Goal: Task Accomplishment & Management: Use online tool/utility

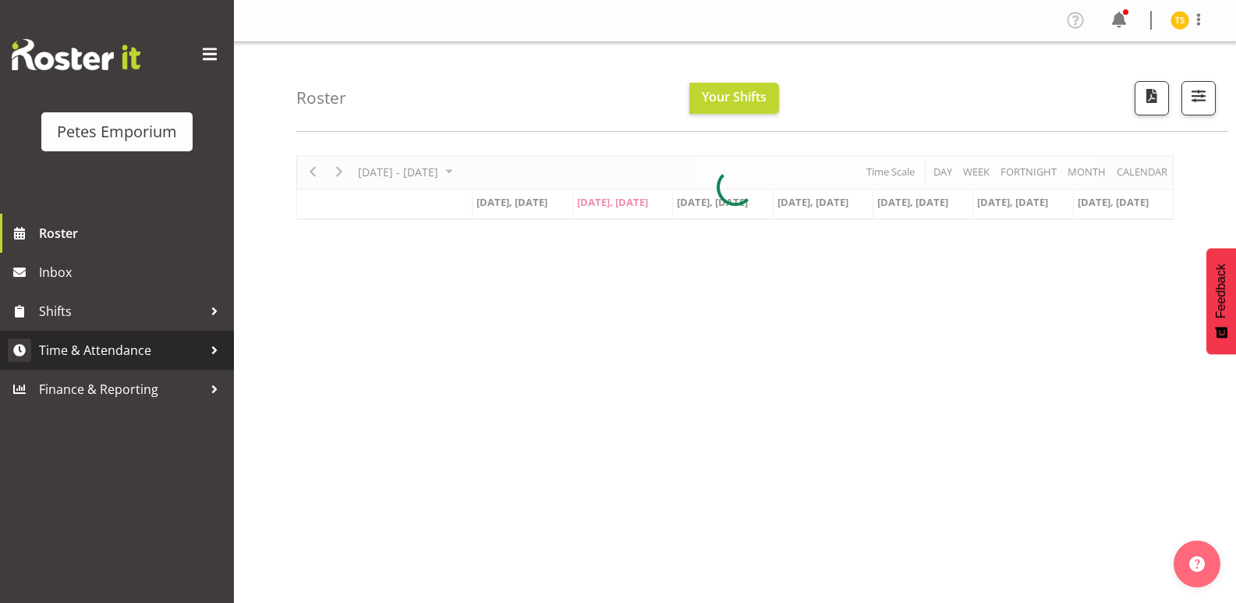
click at [106, 332] on link "Time & Attendance" at bounding box center [117, 350] width 234 height 39
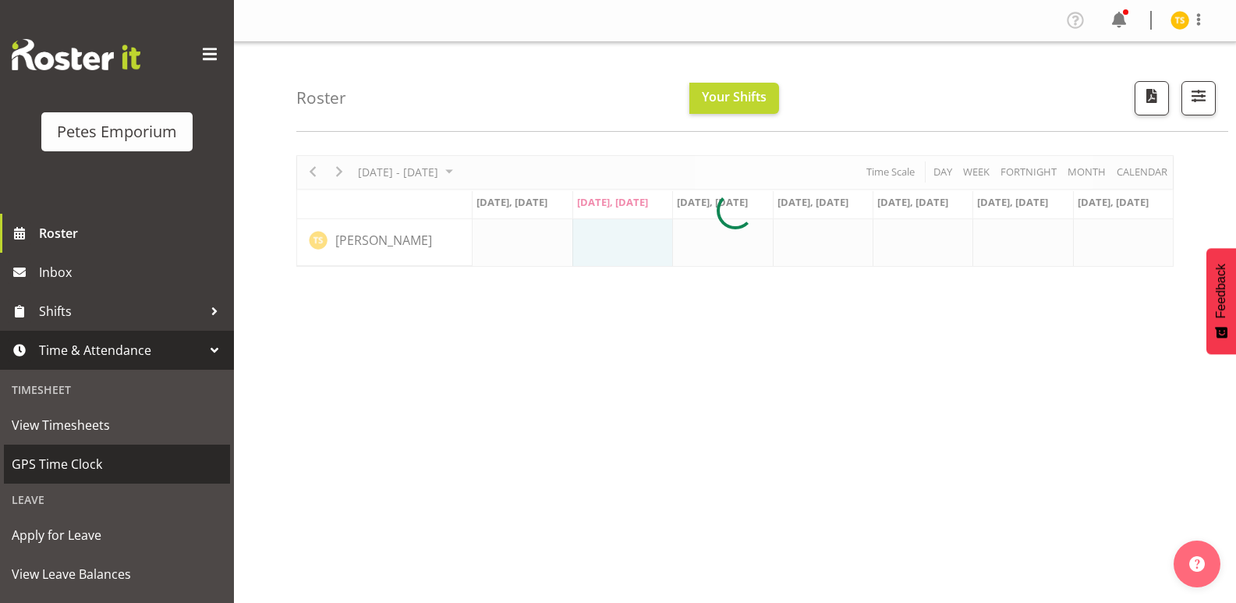
click at [67, 462] on span "GPS Time Clock" at bounding box center [117, 463] width 211 height 23
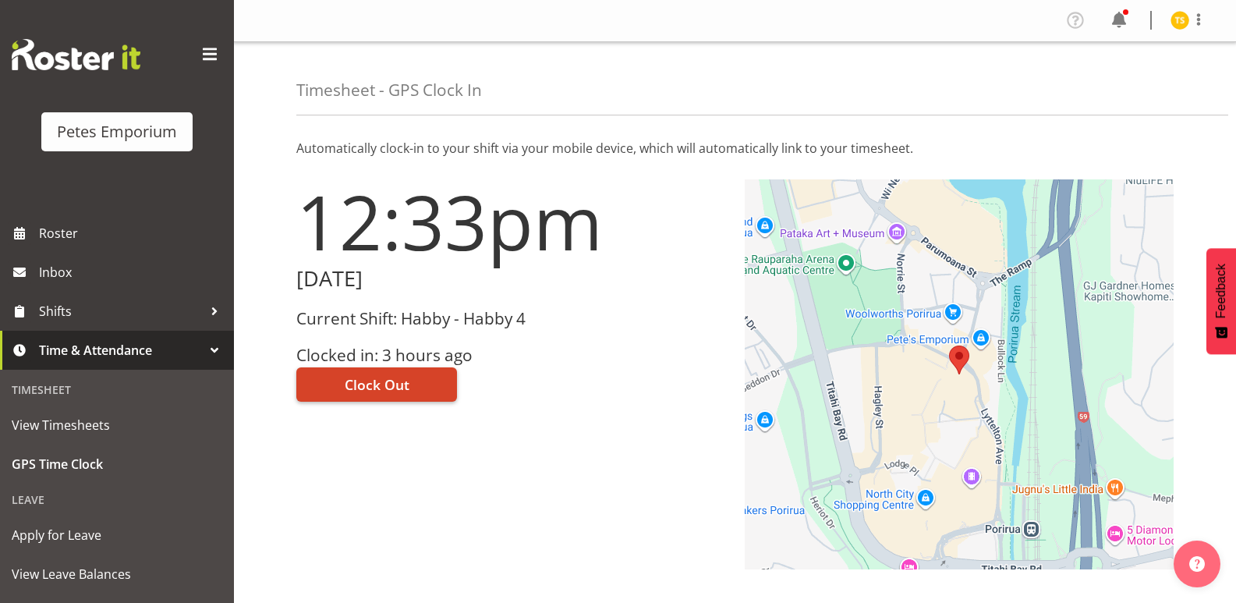
click at [358, 375] on span "Clock Out" at bounding box center [377, 384] width 65 height 20
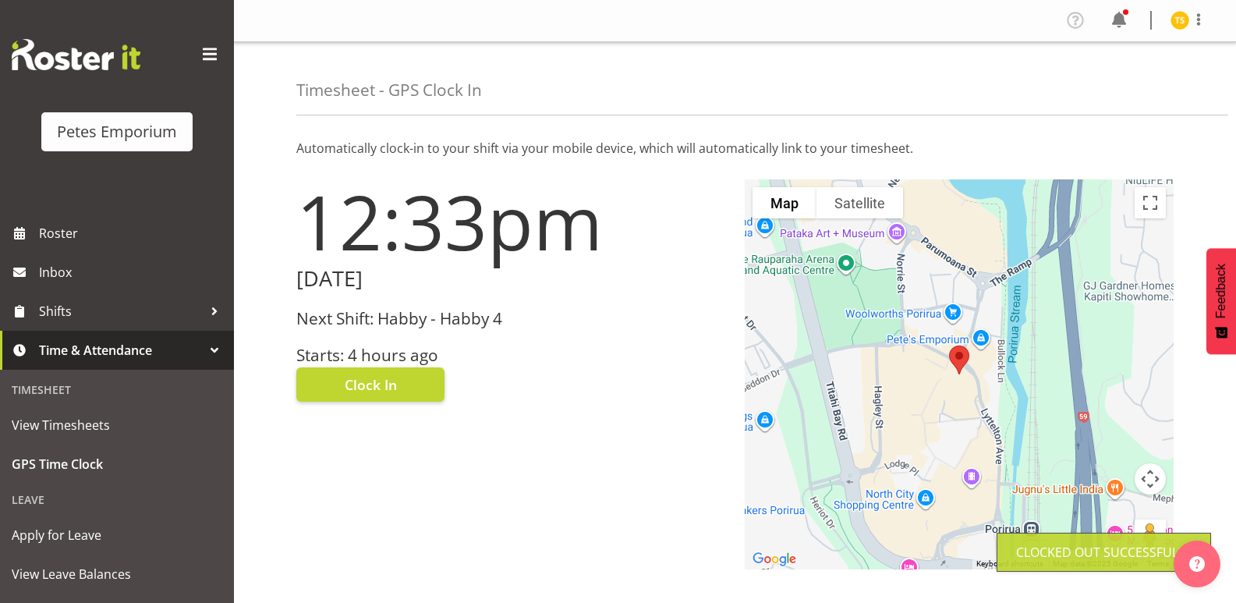
click at [1179, 21] on img at bounding box center [1180, 20] width 19 height 19
click at [1128, 80] on link "Log Out" at bounding box center [1133, 82] width 150 height 28
